Goal: Information Seeking & Learning: Learn about a topic

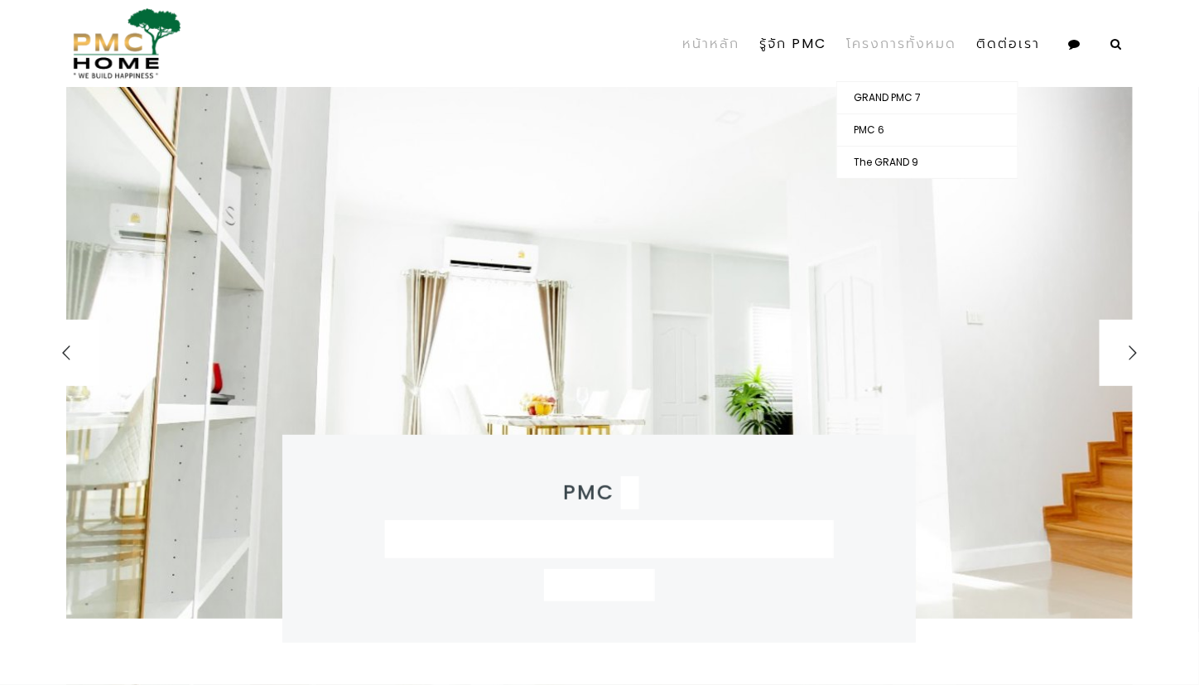
click at [948, 44] on link "โครงการทั้งหมด" at bounding box center [901, 44] width 130 height 75
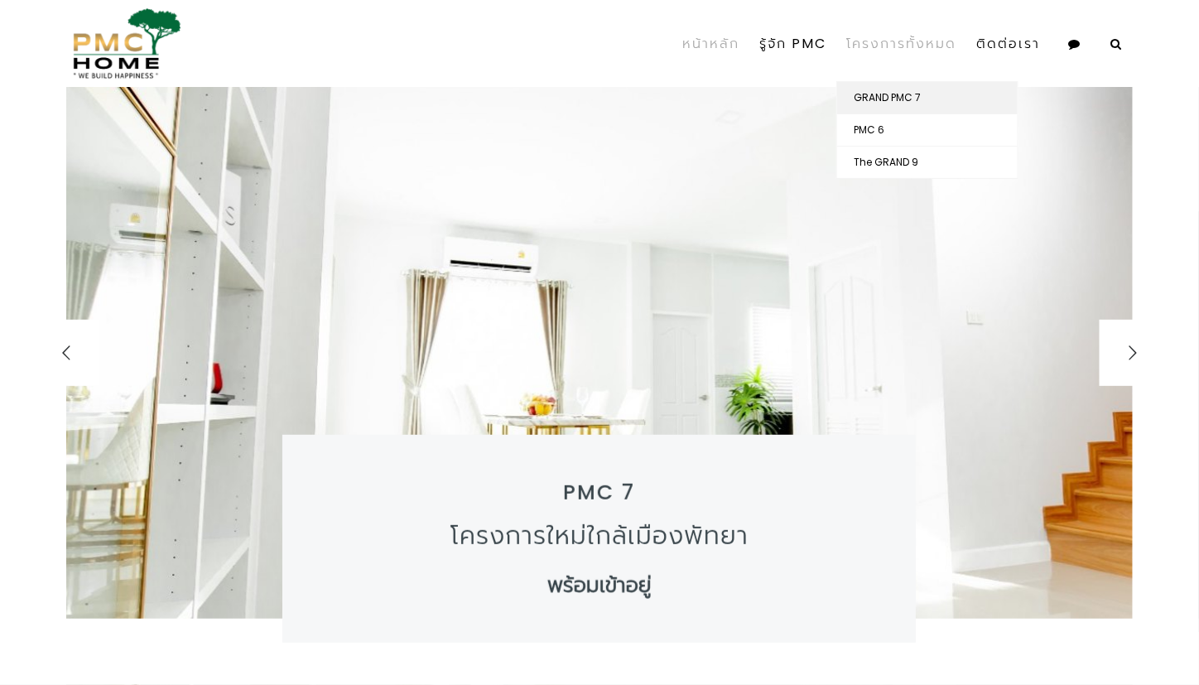
click at [919, 92] on link "GRAND PMC 7" at bounding box center [927, 97] width 181 height 31
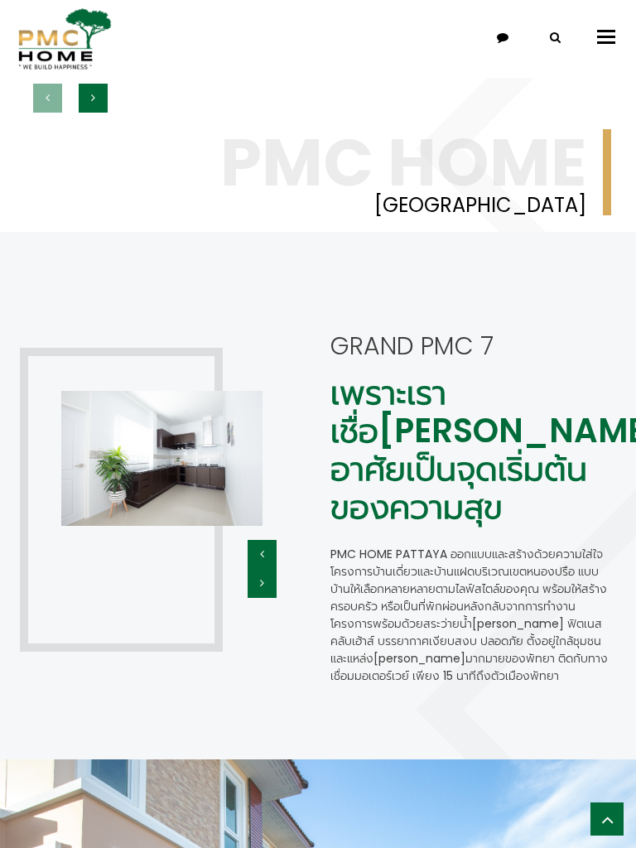
scroll to position [1452, 0]
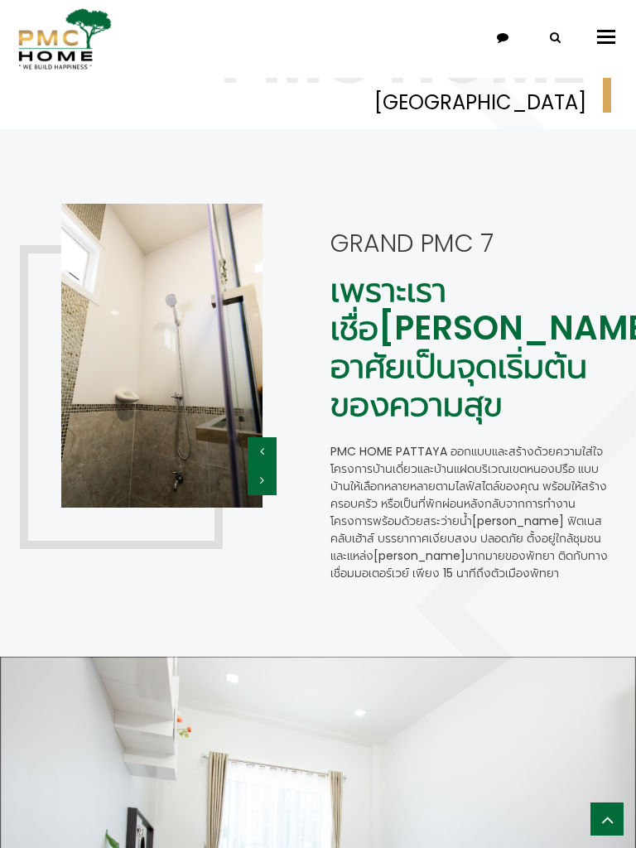
click at [477, 151] on div "GRAND PMC 7 เพราะเราเชื่อ[PERSON_NAME]อยู่อาศัยเป็นจุดเริ่มต้นของความสุข PMC Ho…" at bounding box center [318, 392] width 636 height 527
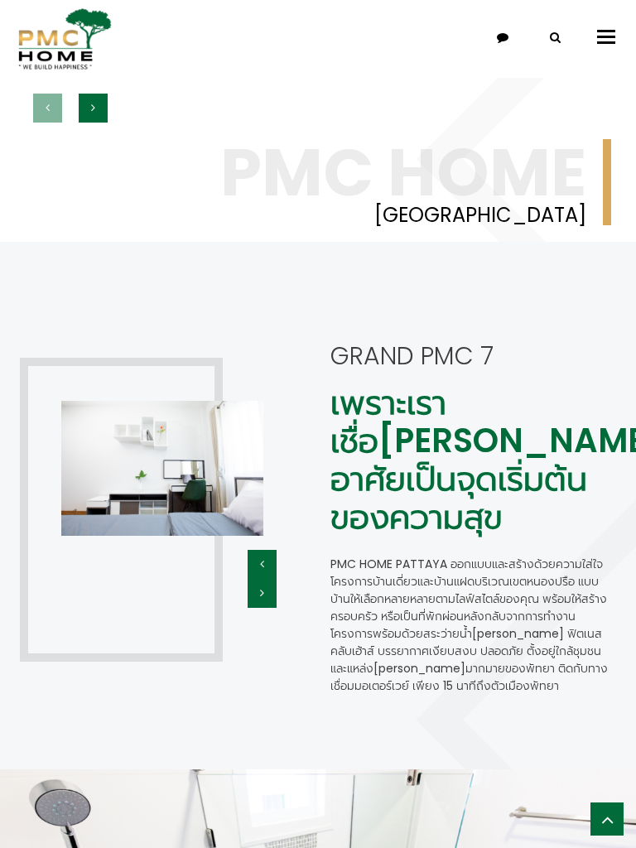
scroll to position [1340, 0]
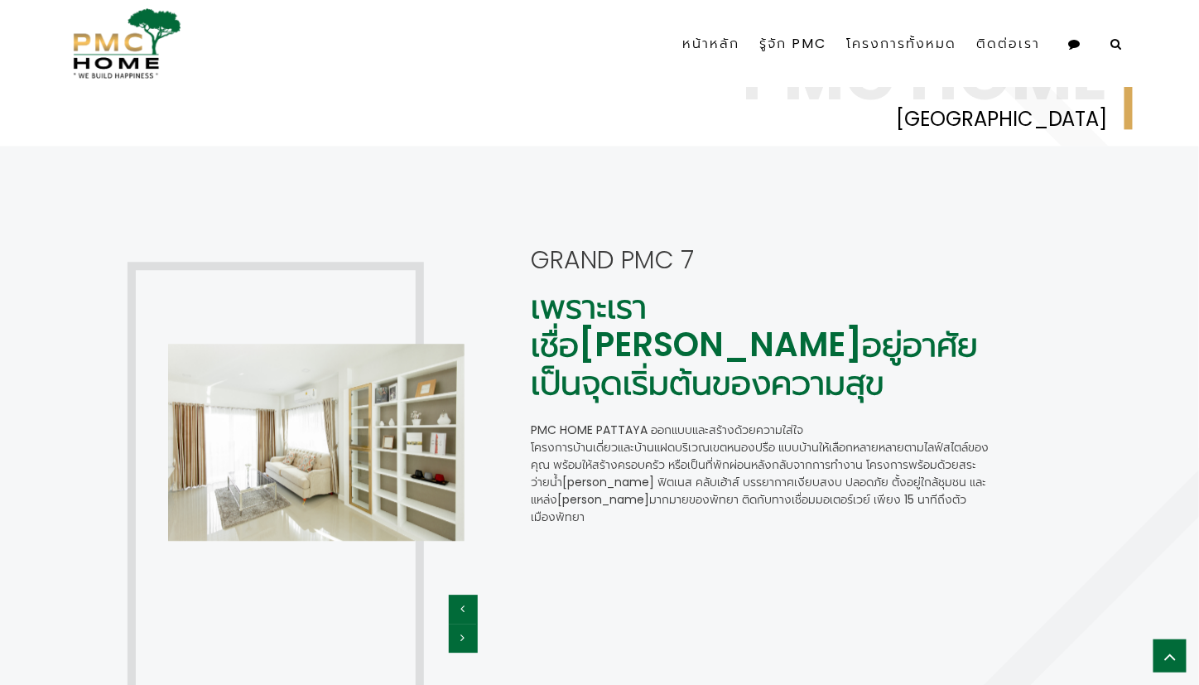
scroll to position [1223, 0]
